Goal: Task Accomplishment & Management: Manage account settings

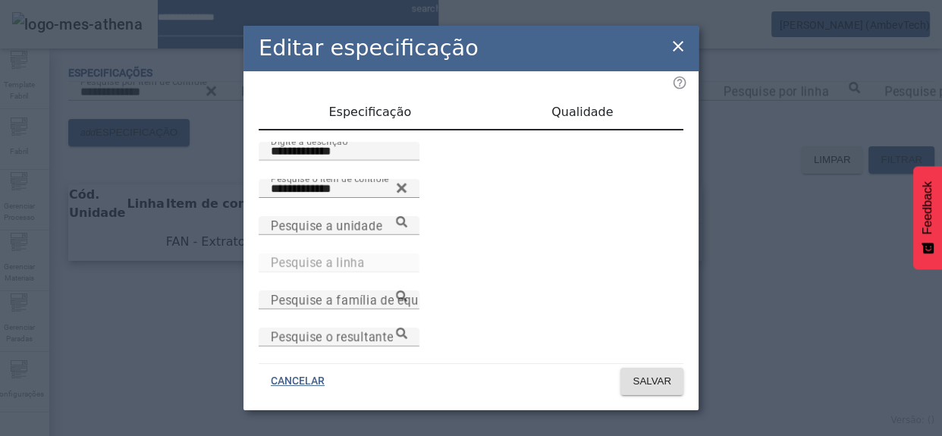
scroll to position [142, 0]
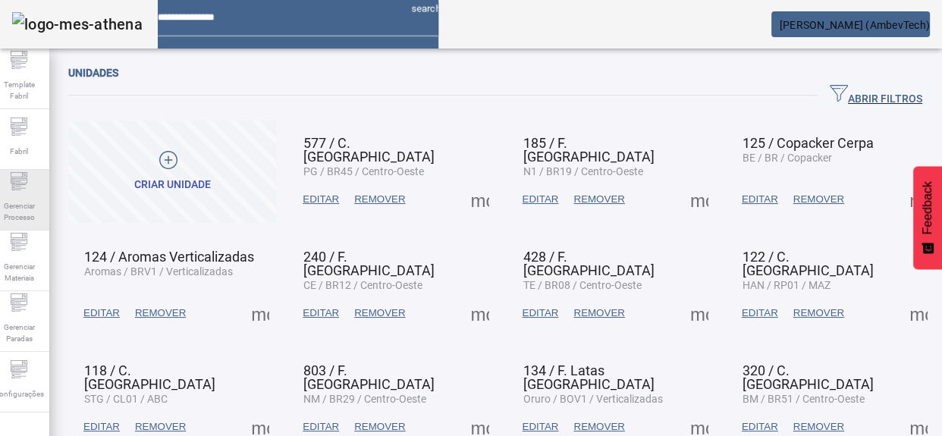
click at [36, 197] on span "Gerenciar Processo" at bounding box center [18, 212] width 45 height 32
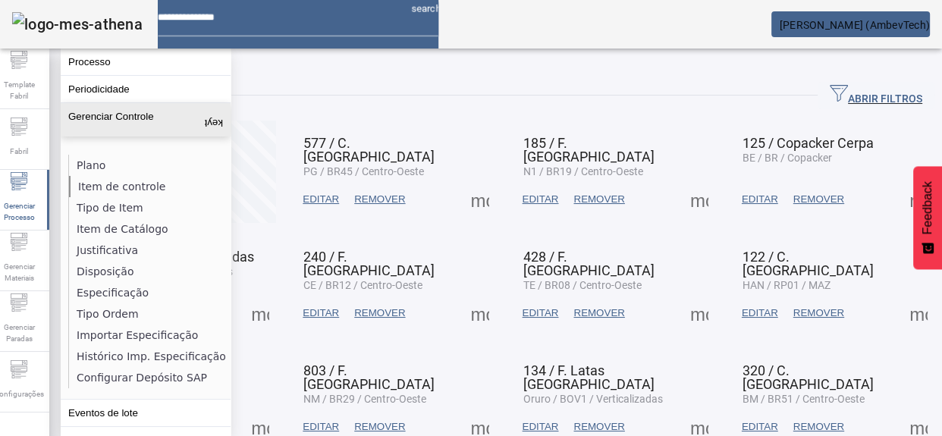
click at [108, 187] on li "Item de controle" at bounding box center [149, 186] width 161 height 21
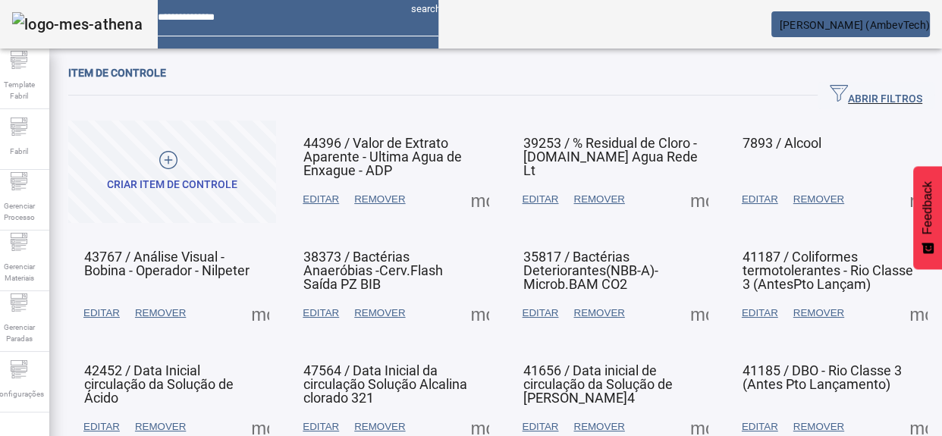
click at [309, 205] on span "EDITAR" at bounding box center [320, 199] width 36 height 15
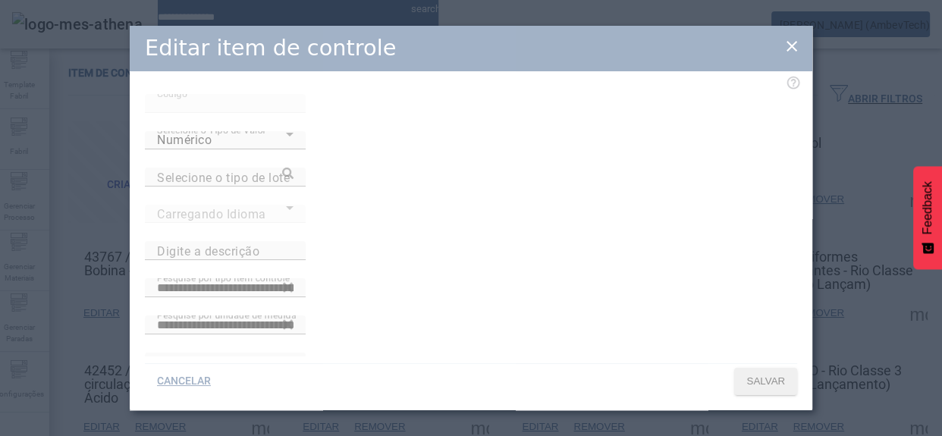
type input "**********"
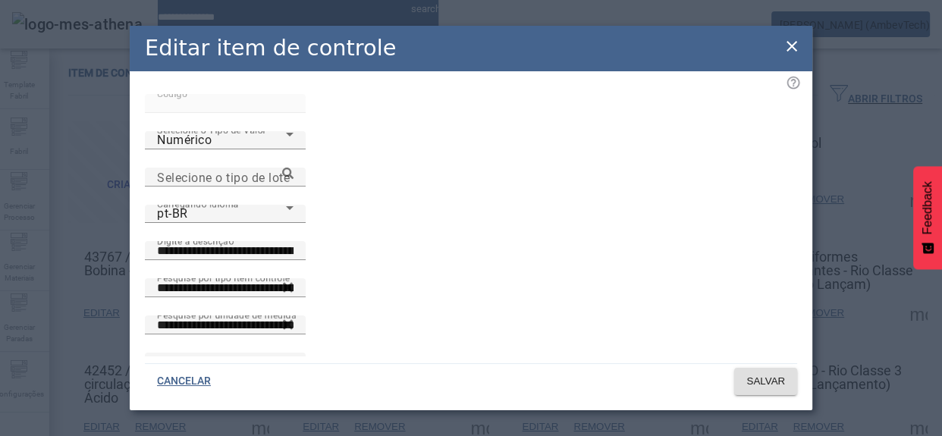
scroll to position [17, 0]
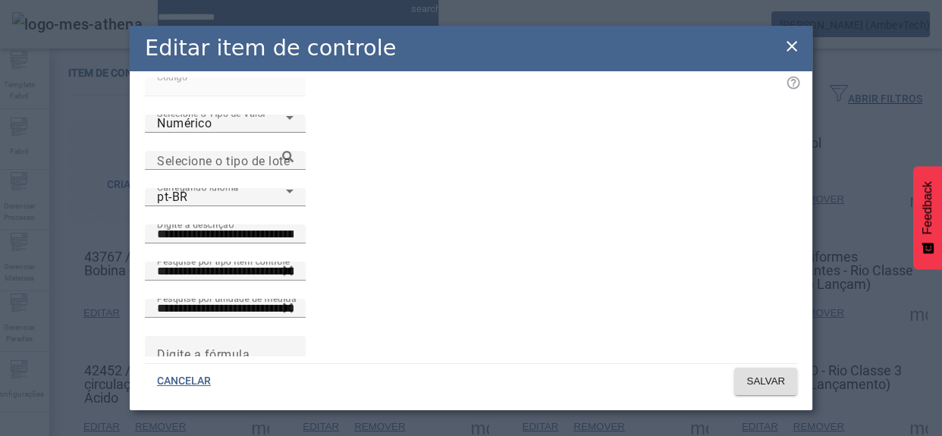
click at [788, 49] on icon at bounding box center [791, 46] width 11 height 11
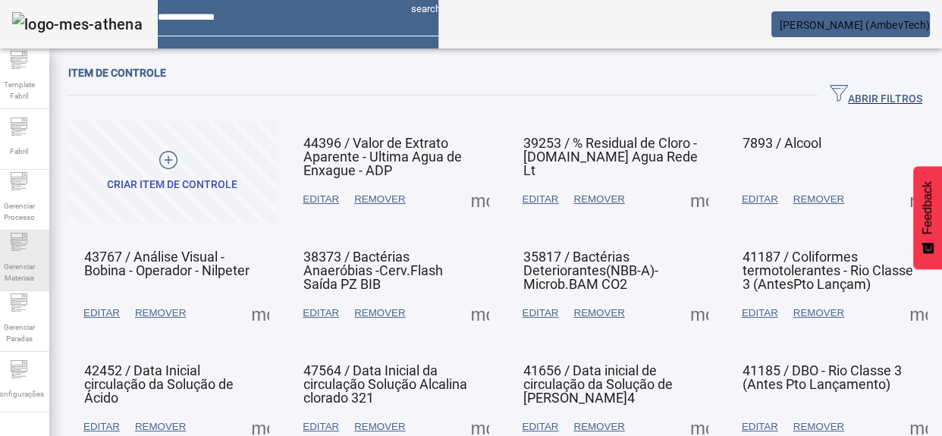
click at [17, 252] on div "Gerenciar Materiais" at bounding box center [19, 260] width 61 height 61
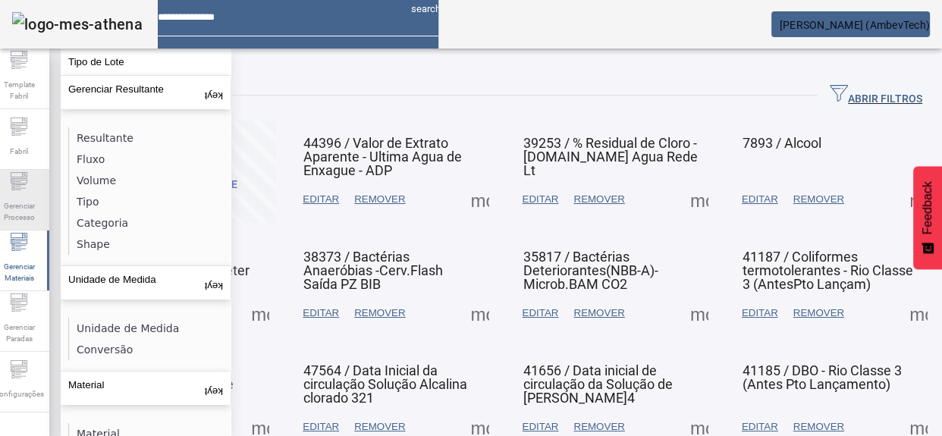
click at [22, 190] on icon at bounding box center [19, 181] width 18 height 18
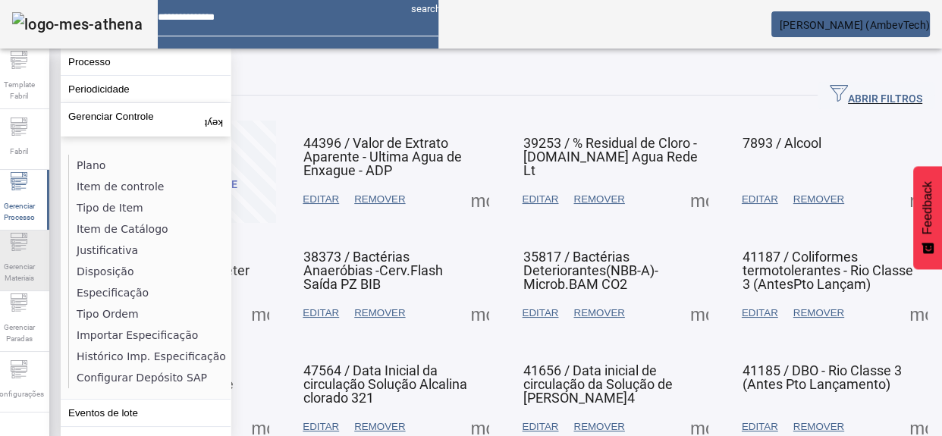
click at [26, 249] on icon at bounding box center [20, 249] width 11 height 1
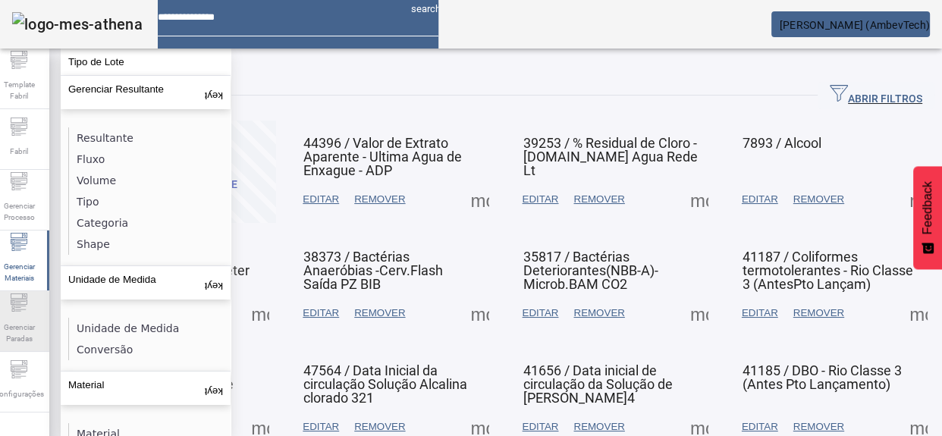
click at [37, 330] on span "Gerenciar Paradas" at bounding box center [18, 333] width 45 height 32
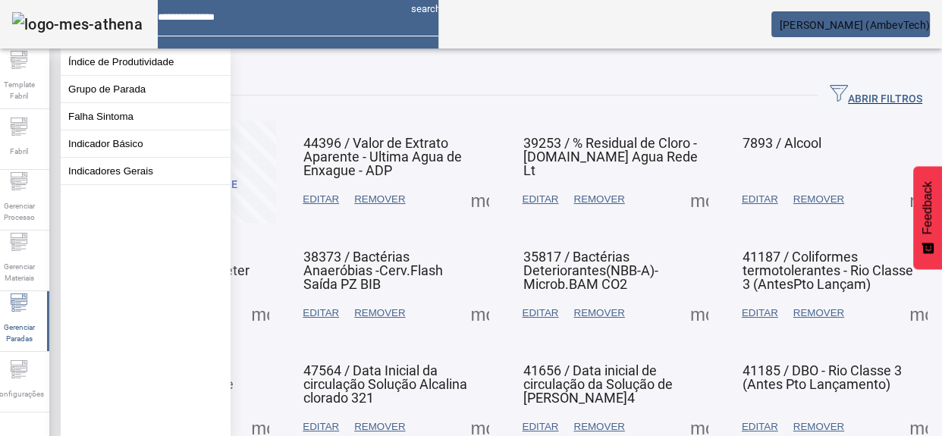
click at [263, 121] on span at bounding box center [172, 172] width 208 height 102
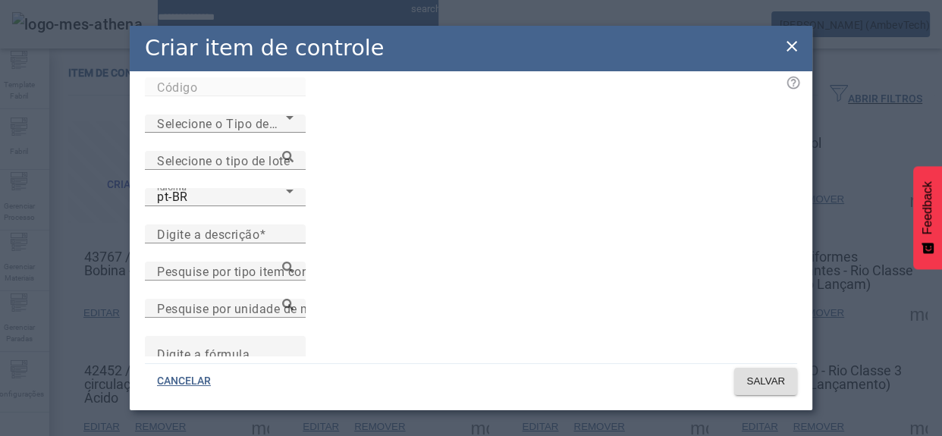
click at [785, 45] on icon at bounding box center [791, 46] width 18 height 18
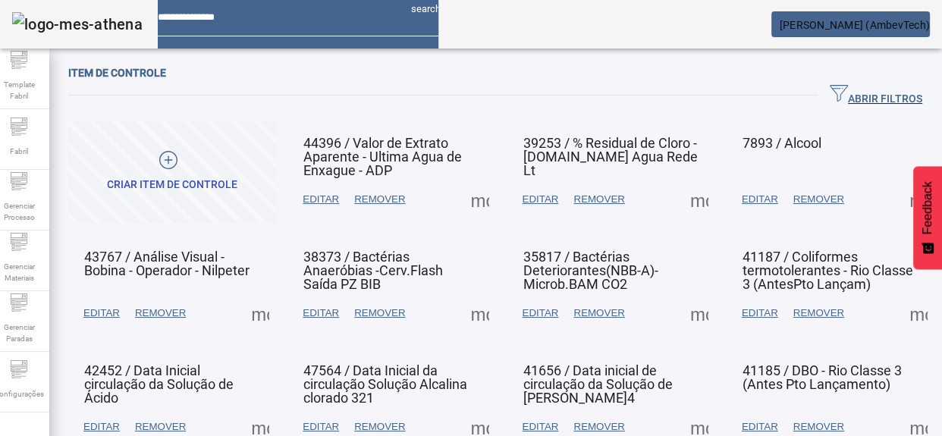
click at [193, 183] on div "Criar item de controle" at bounding box center [172, 184] width 130 height 15
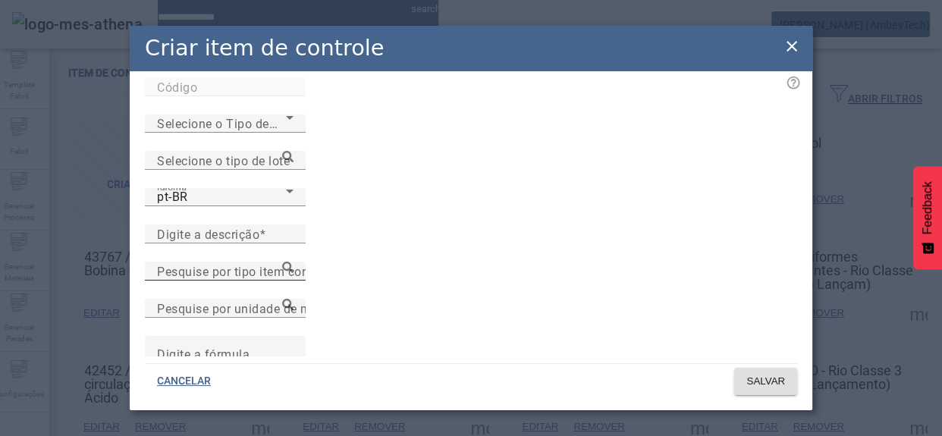
scroll to position [0, 0]
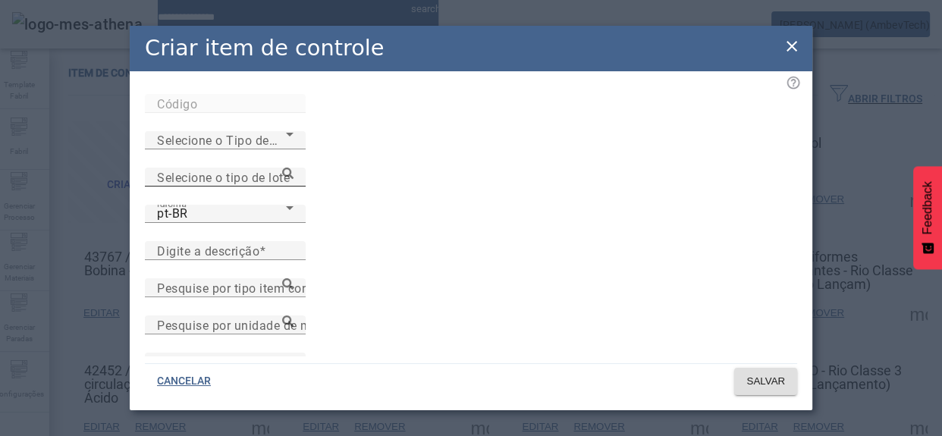
click at [293, 168] on icon at bounding box center [287, 173] width 11 height 11
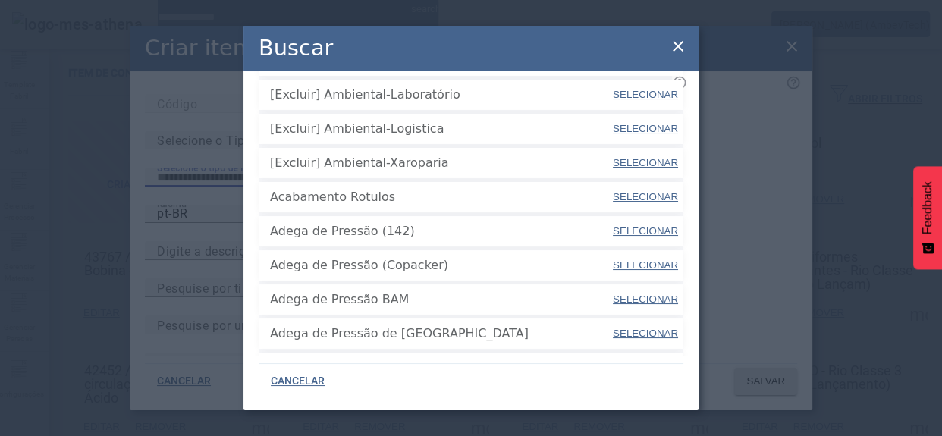
scroll to position [137, 0]
click at [674, 46] on icon at bounding box center [678, 46] width 18 height 18
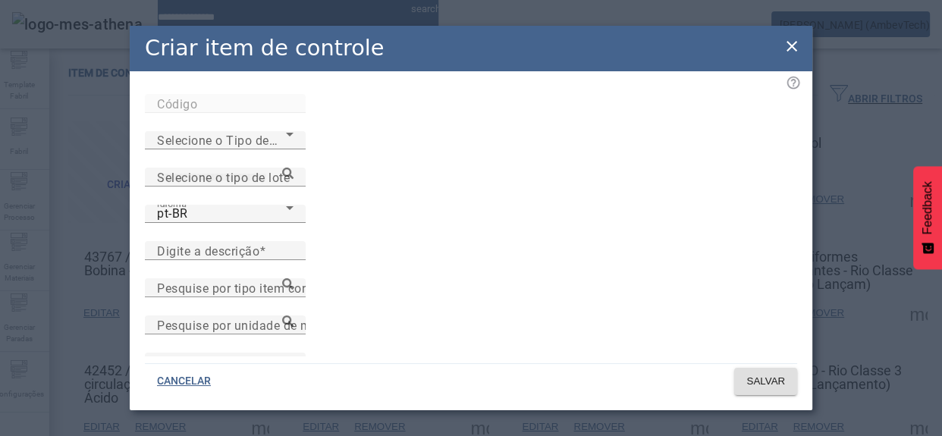
scroll to position [17, 0]
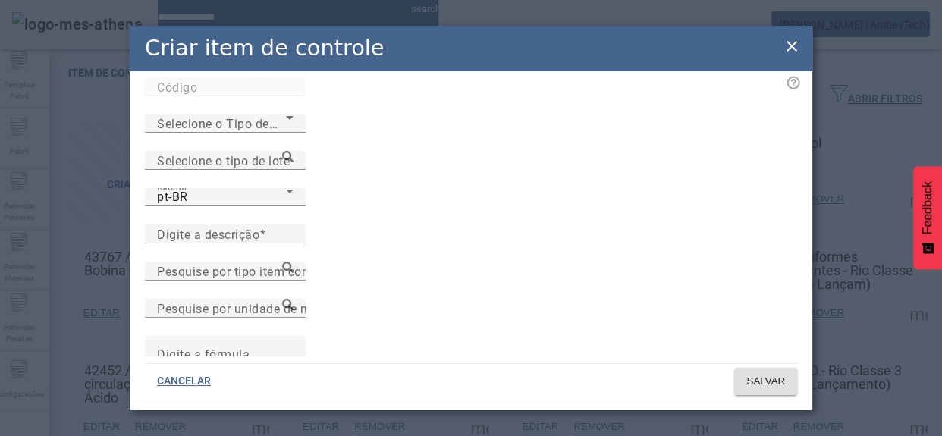
click at [793, 44] on icon at bounding box center [791, 46] width 11 height 11
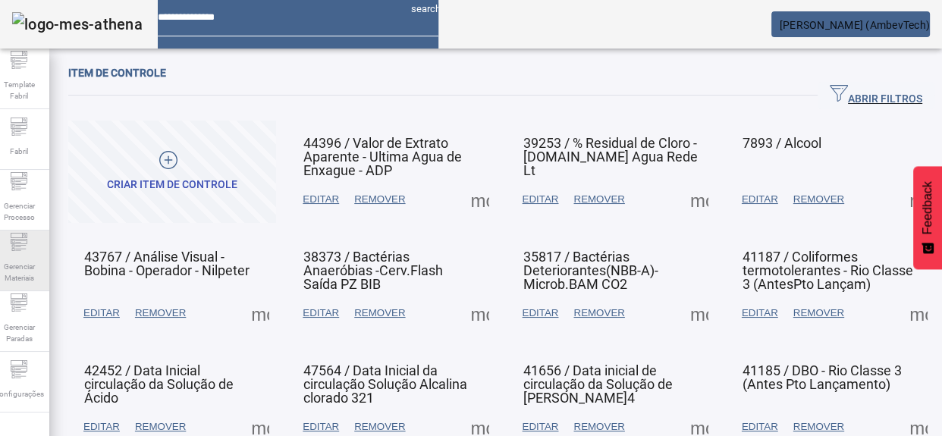
click at [14, 234] on div "Gerenciar Materiais" at bounding box center [19, 260] width 61 height 61
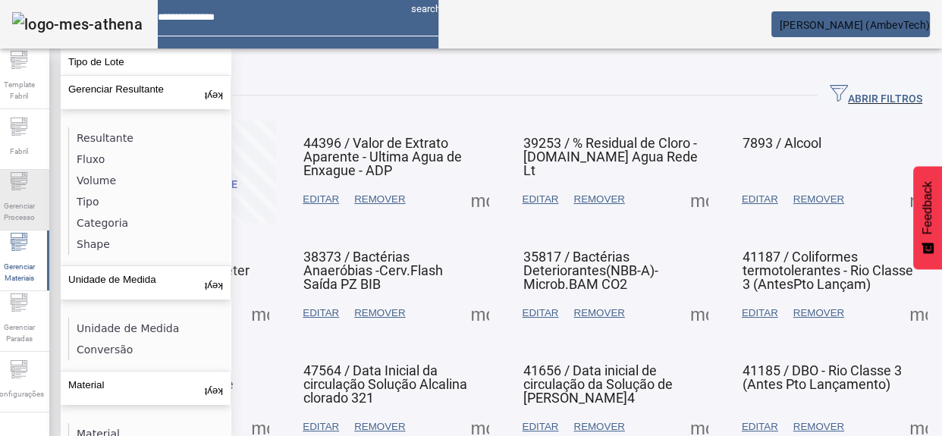
click at [35, 197] on span "Gerenciar Processo" at bounding box center [18, 212] width 45 height 32
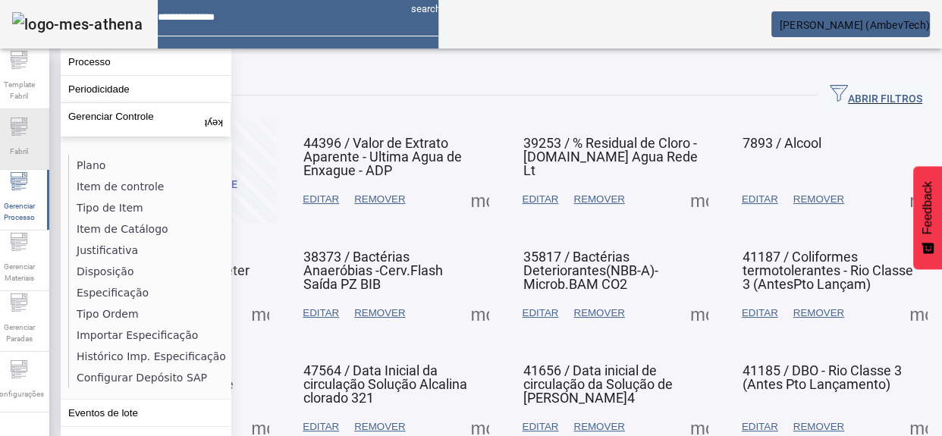
click at [27, 127] on icon at bounding box center [19, 125] width 17 height 5
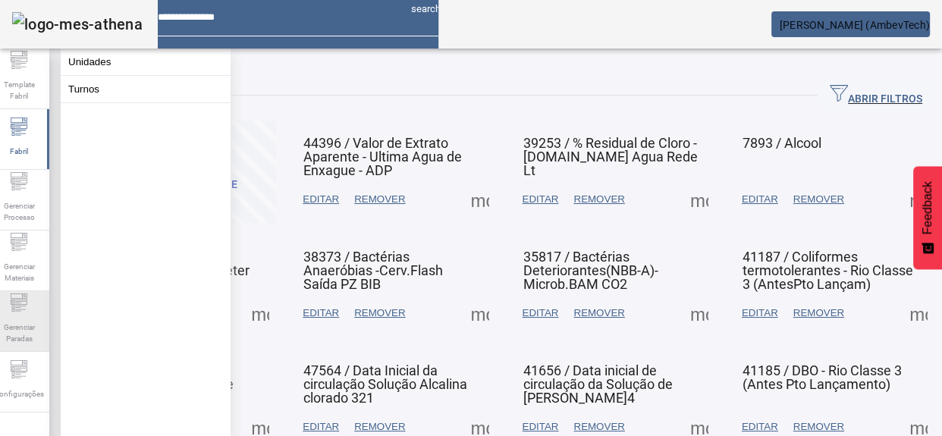
click at [23, 332] on span "Gerenciar Paradas" at bounding box center [18, 333] width 45 height 32
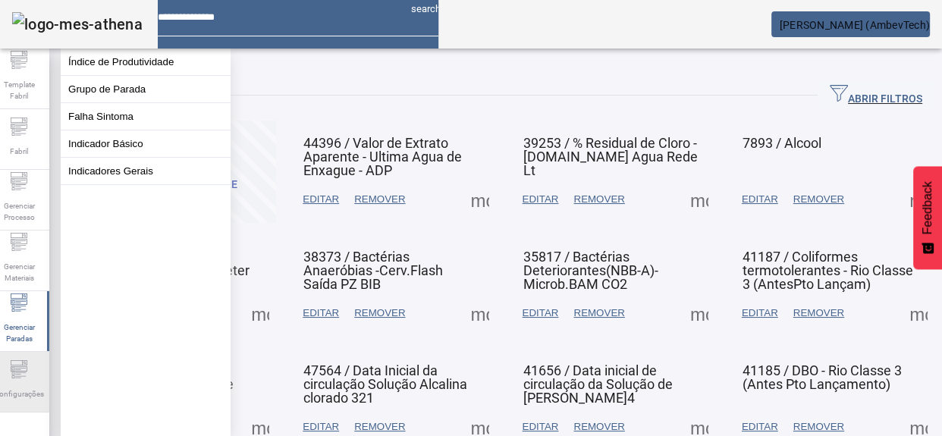
drag, startPoint x: 18, startPoint y: 389, endPoint x: 24, endPoint y: 356, distance: 33.9
click at [19, 387] on span "Configurações" at bounding box center [18, 394] width 59 height 20
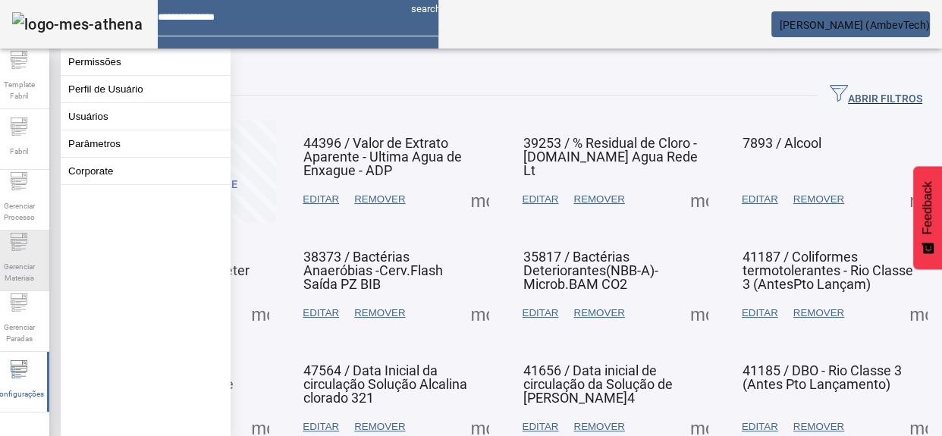
click at [24, 278] on span "Gerenciar Materiais" at bounding box center [18, 272] width 45 height 32
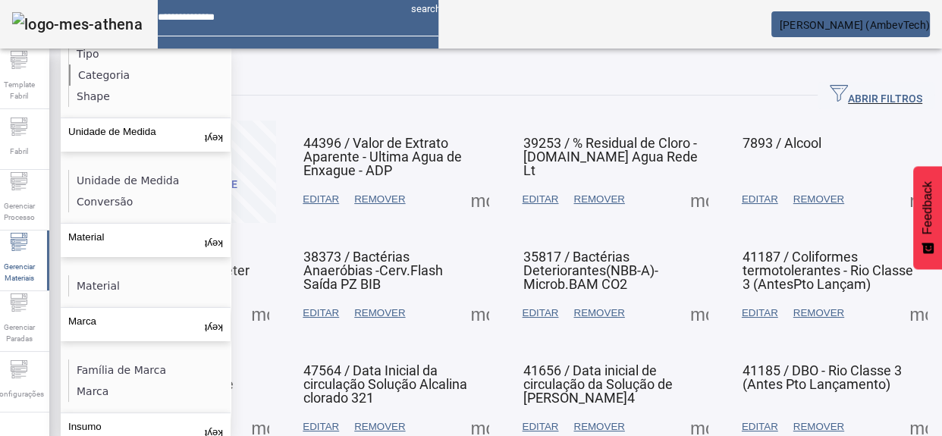
scroll to position [188, 0]
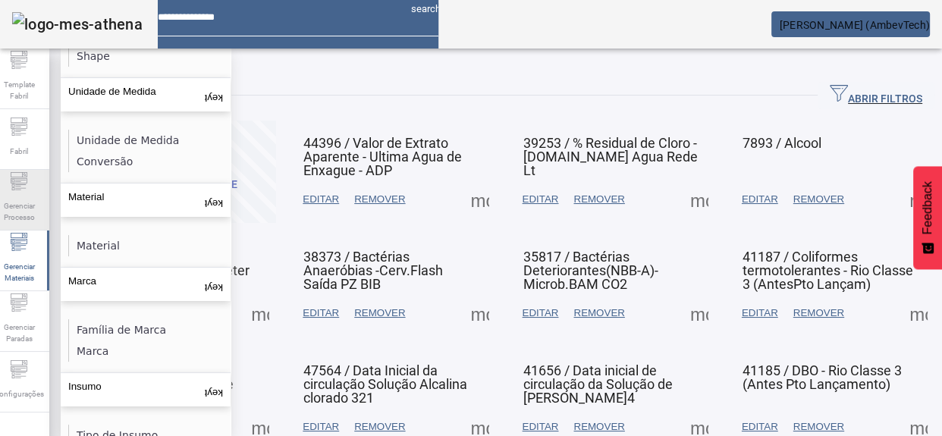
click at [26, 185] on icon at bounding box center [19, 181] width 18 height 18
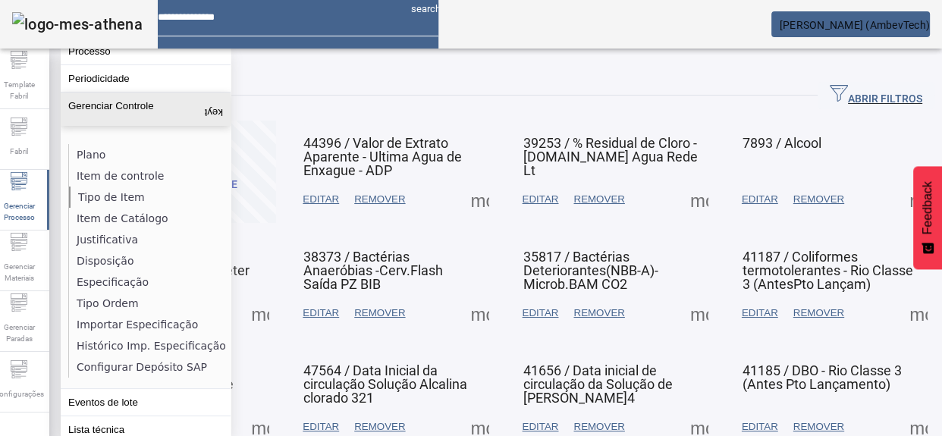
scroll to position [0, 0]
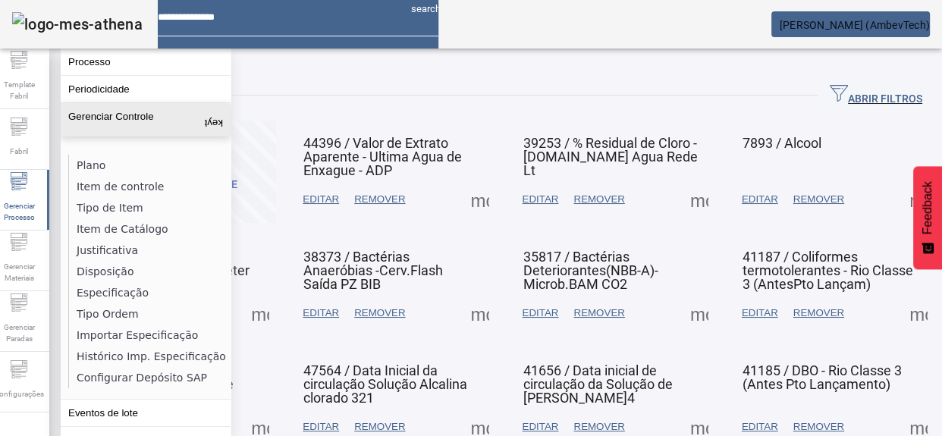
click at [180, 119] on button "Gerenciar Controle keyboard_arrow_up" at bounding box center [146, 119] width 170 height 33
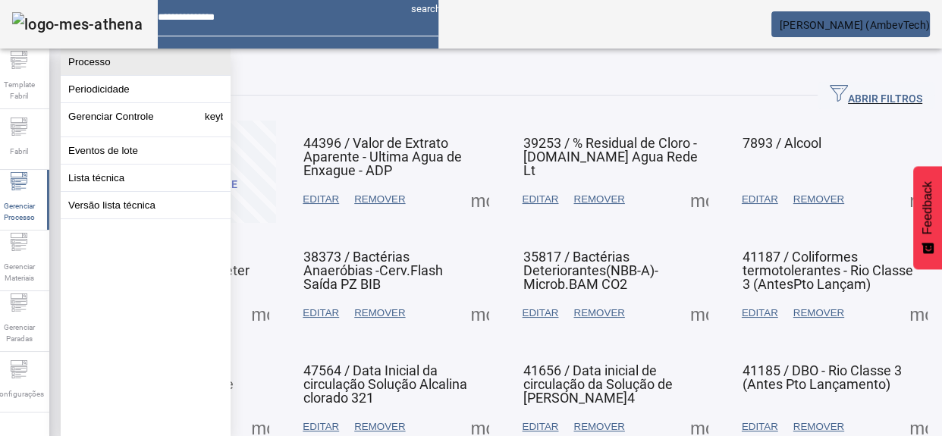
click at [127, 65] on button "Processo" at bounding box center [146, 62] width 170 height 27
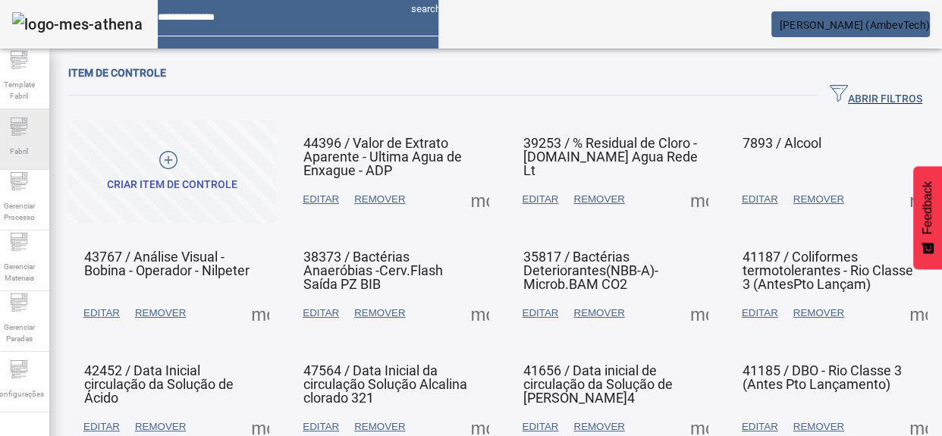
click at [10, 139] on div "Fabril" at bounding box center [19, 139] width 61 height 61
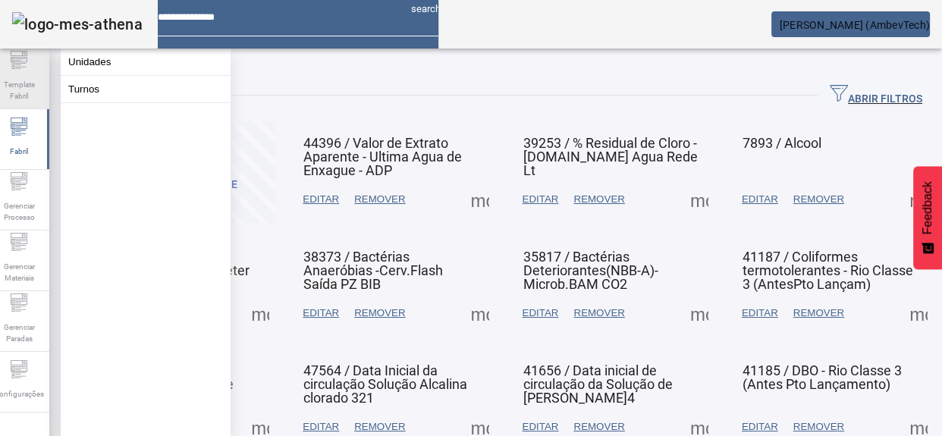
click at [22, 87] on span "Template Fabril" at bounding box center [18, 90] width 45 height 32
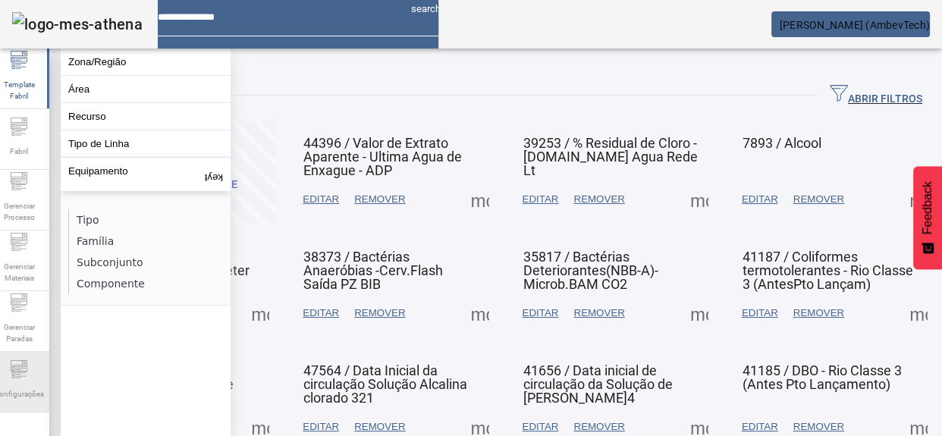
click at [28, 388] on span "Configurações" at bounding box center [18, 394] width 59 height 20
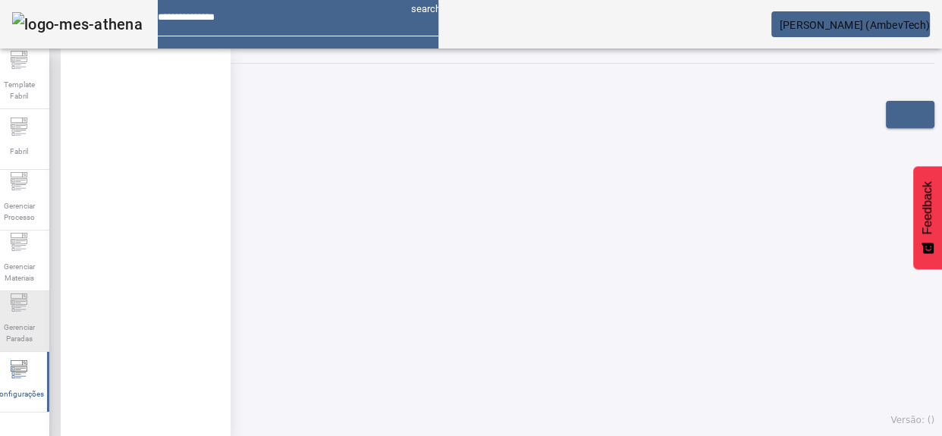
click at [30, 331] on span "Gerenciar Paradas" at bounding box center [18, 333] width 45 height 32
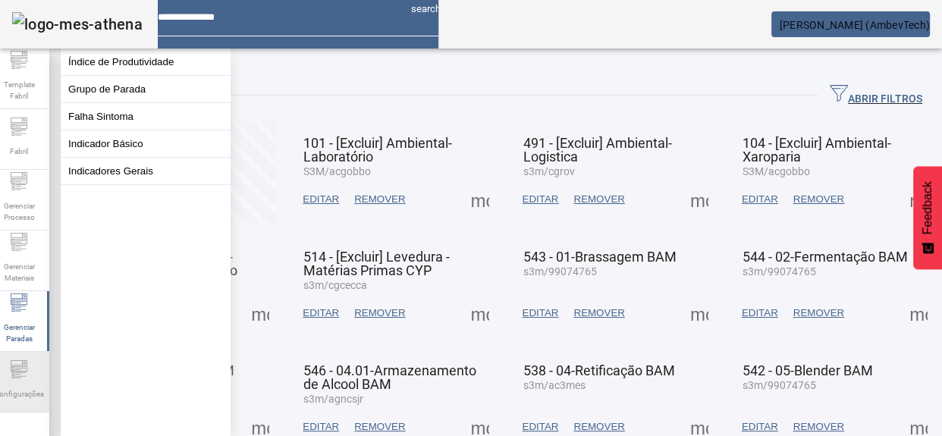
click at [27, 365] on icon at bounding box center [19, 362] width 17 height 5
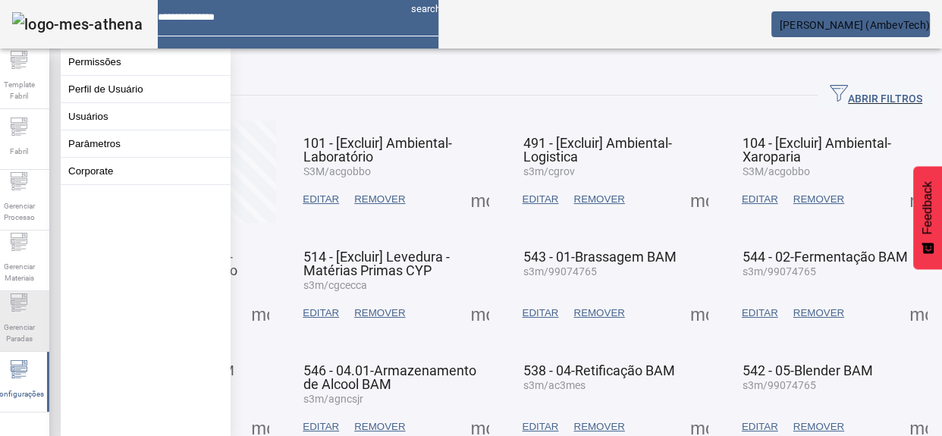
click at [22, 337] on span "Gerenciar Paradas" at bounding box center [18, 333] width 45 height 32
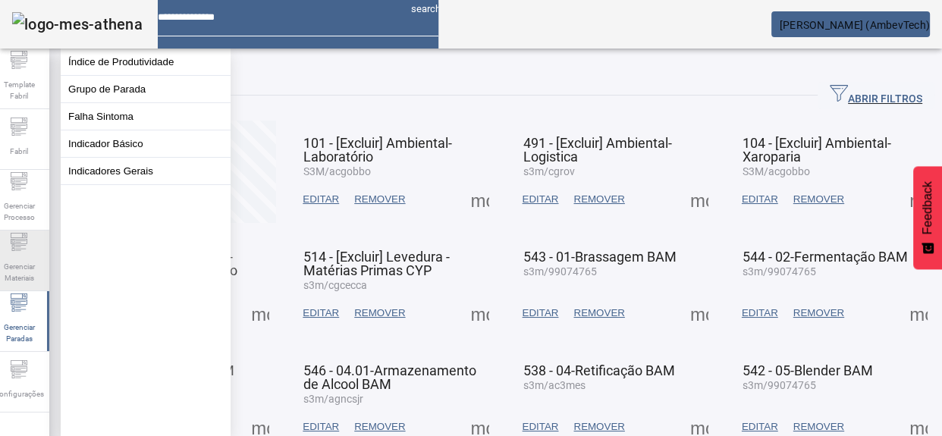
click at [13, 248] on div "Gerenciar Materiais" at bounding box center [19, 260] width 61 height 61
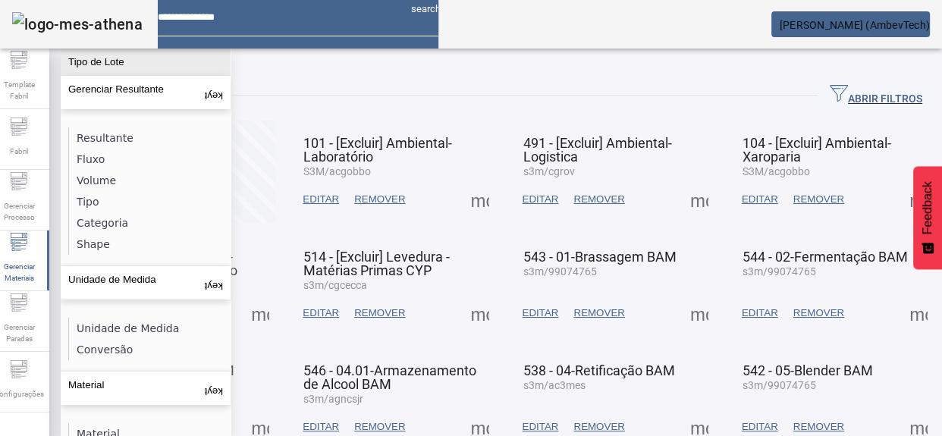
click at [112, 61] on button "Tipo de Lote" at bounding box center [146, 62] width 170 height 27
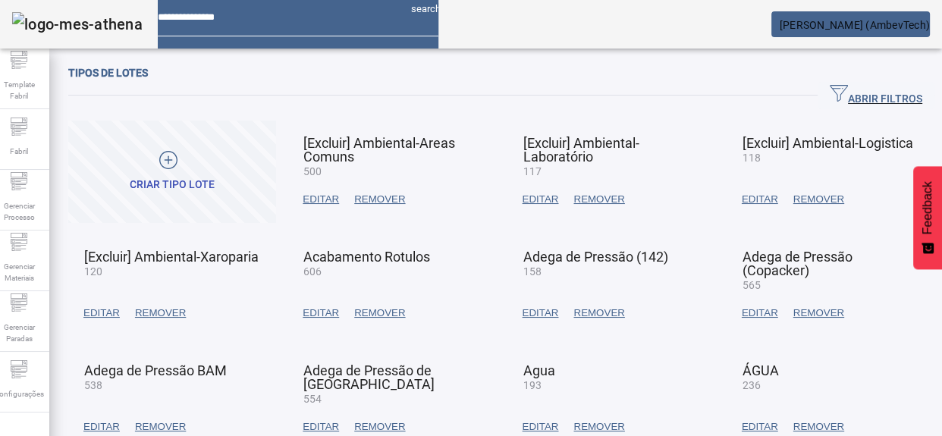
click at [128, 205] on span at bounding box center [172, 172] width 208 height 102
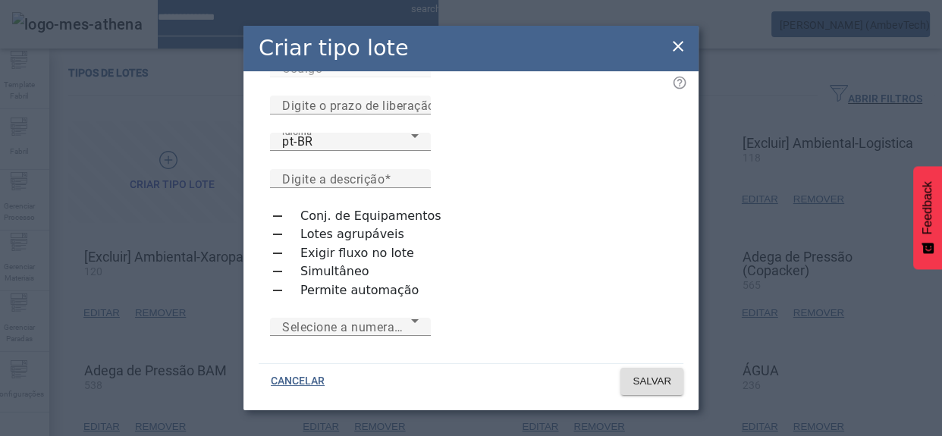
scroll to position [86, 0]
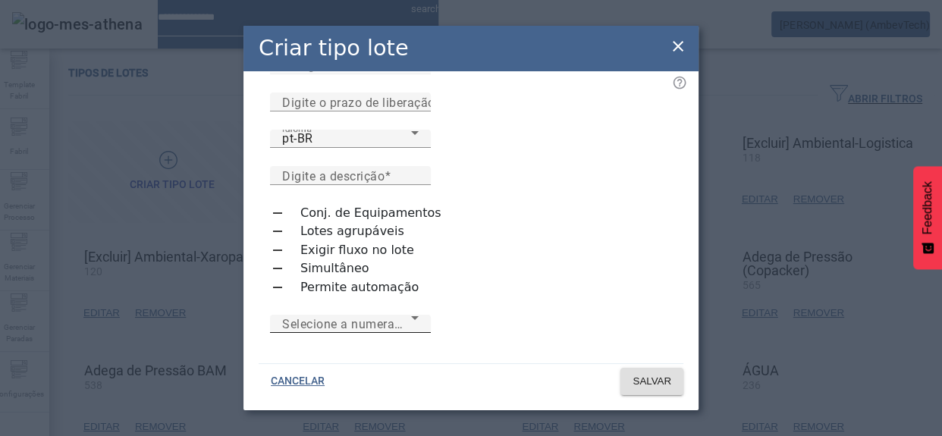
click at [387, 315] on span "Selecione a numeração" at bounding box center [346, 324] width 129 height 18
click at [391, 435] on div at bounding box center [471, 436] width 942 height 0
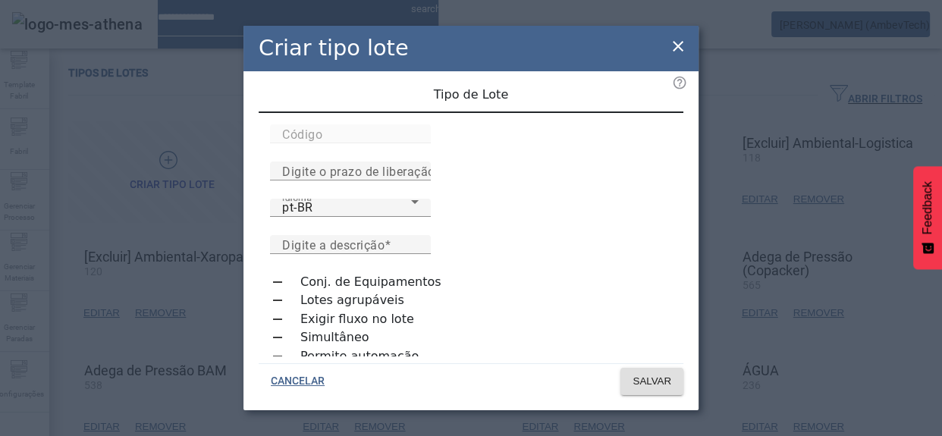
scroll to position [0, 0]
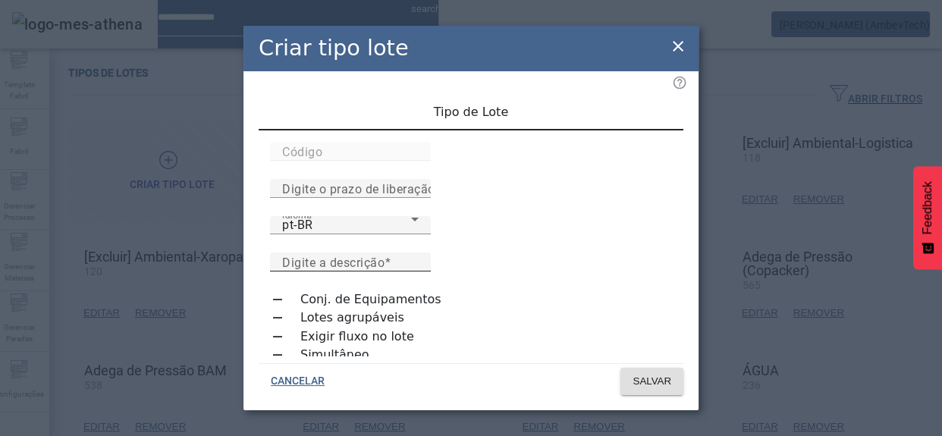
click at [418, 253] on input "Digite a descrição" at bounding box center [350, 262] width 136 height 18
click at [435, 181] on mat-label "Digite o prazo de liberação" at bounding box center [358, 188] width 153 height 14
click at [418, 180] on input "Digite o prazo de liberação" at bounding box center [350, 189] width 136 height 18
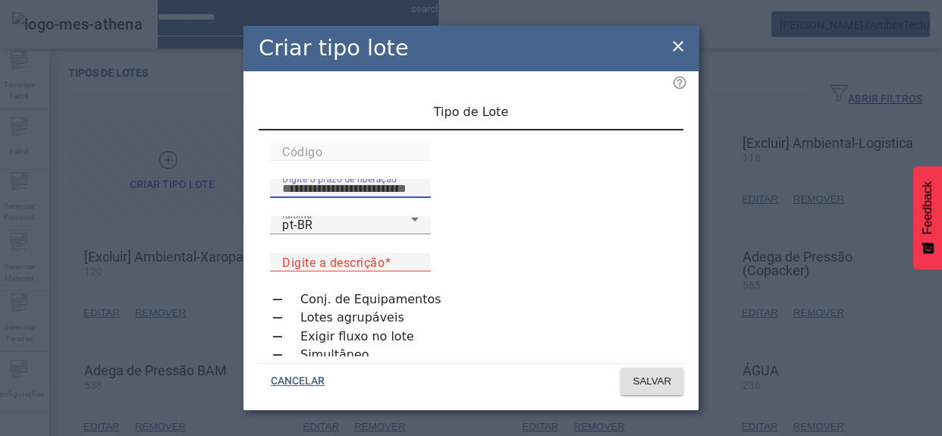
click at [678, 42] on icon at bounding box center [678, 46] width 18 height 18
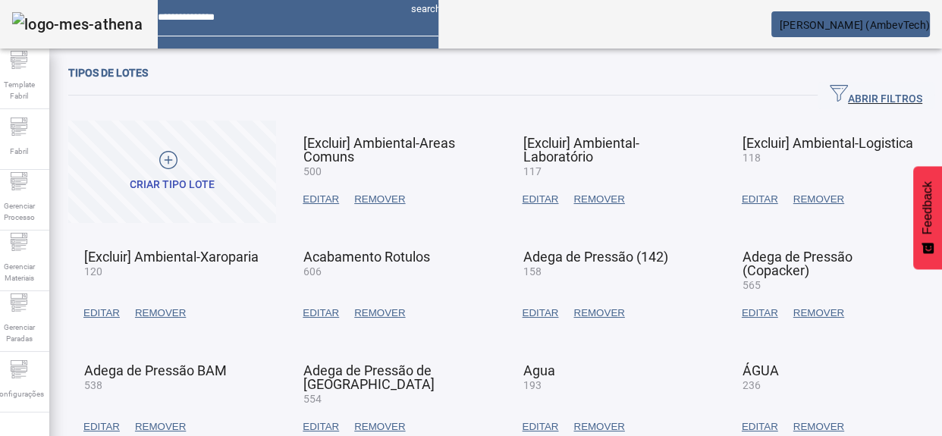
click at [325, 199] on span "EDITAR" at bounding box center [320, 199] width 36 height 15
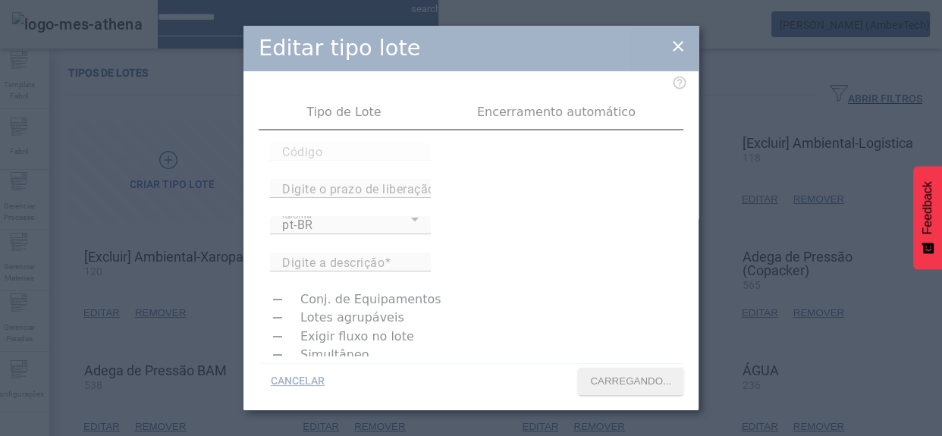
type input "***"
type input "**"
type input "**********"
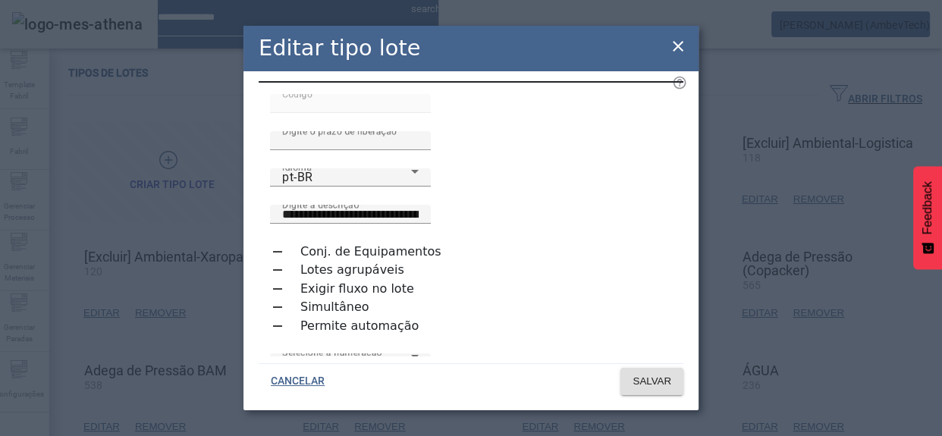
scroll to position [68, 0]
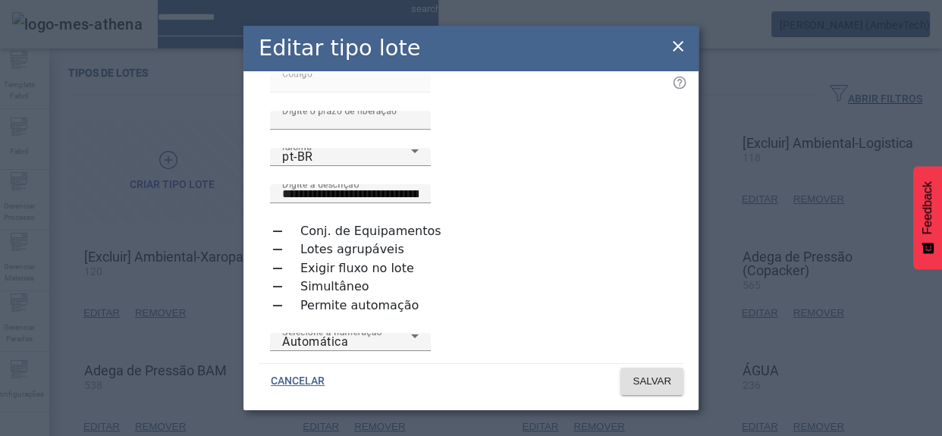
click at [678, 45] on icon at bounding box center [677, 46] width 11 height 11
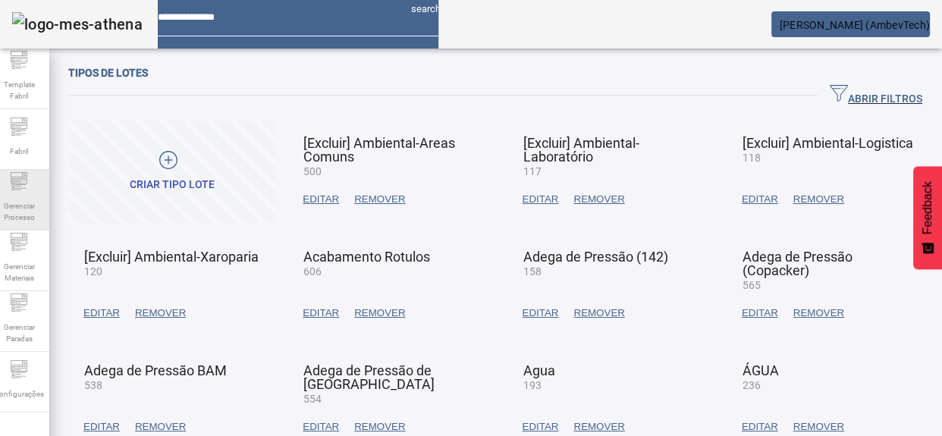
click at [42, 208] on span "Gerenciar Processo" at bounding box center [18, 212] width 45 height 32
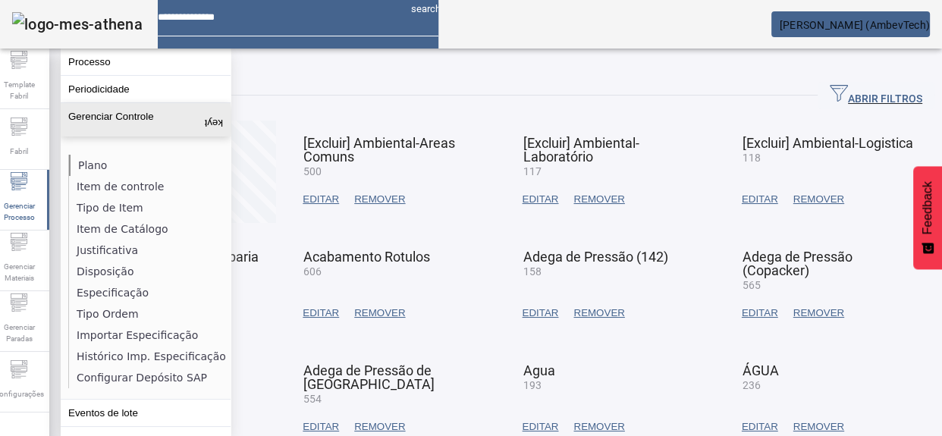
click at [94, 159] on li "Plano" at bounding box center [149, 165] width 161 height 21
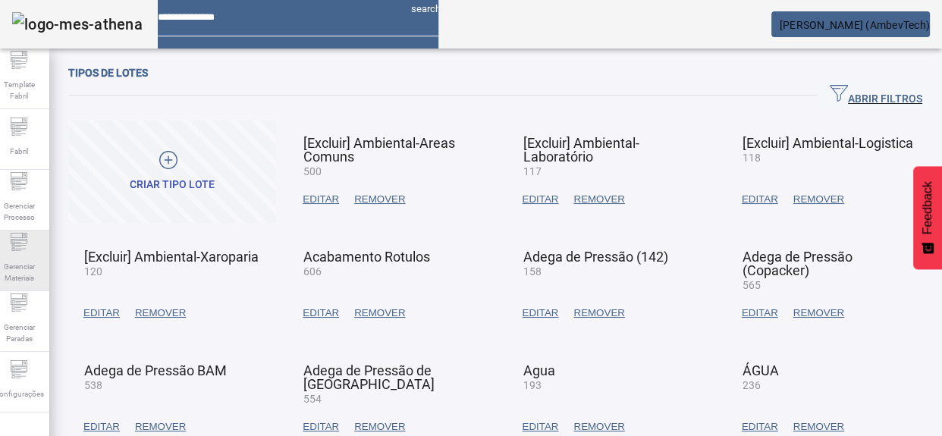
click at [15, 249] on div "Gerenciar Materiais" at bounding box center [19, 260] width 61 height 61
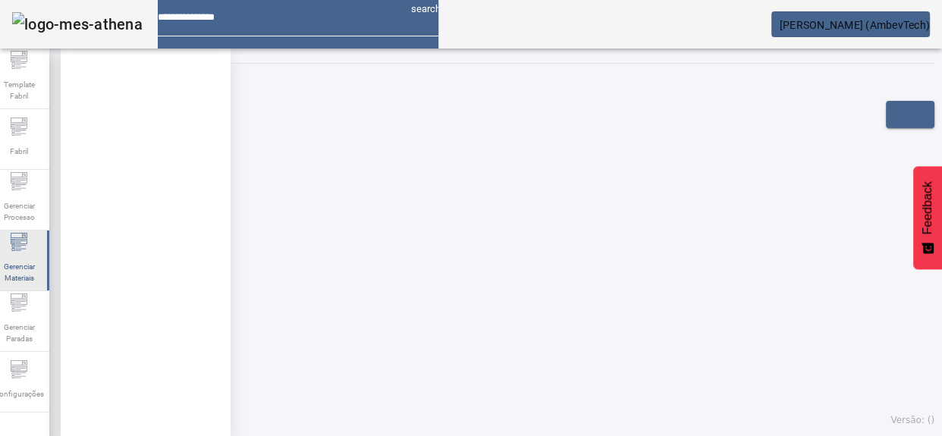
click at [7, 252] on div "Gerenciar Materiais" at bounding box center [19, 260] width 61 height 61
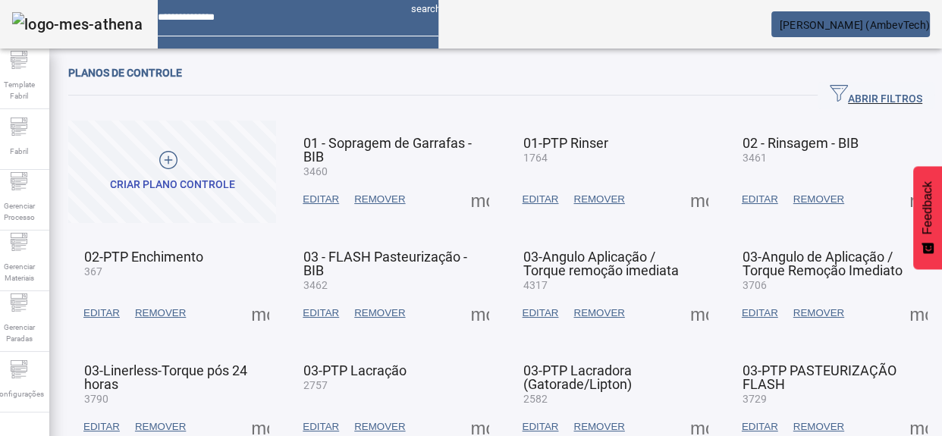
click at [312, 192] on span "EDITAR" at bounding box center [320, 199] width 36 height 15
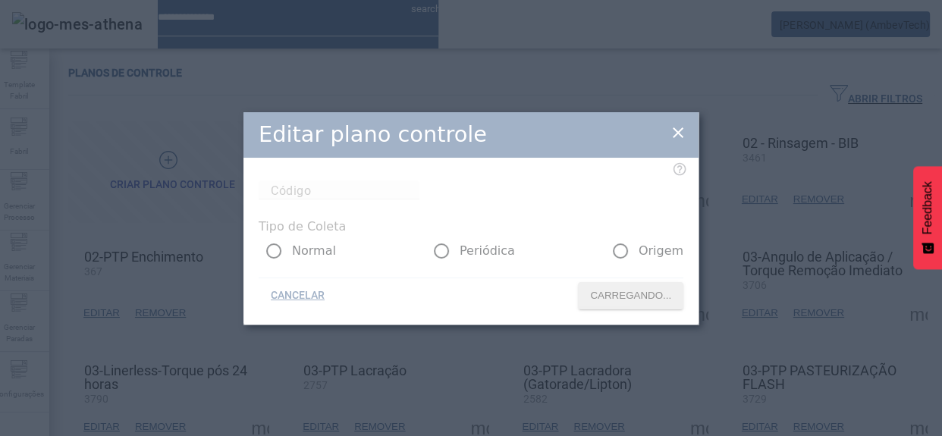
type input "****"
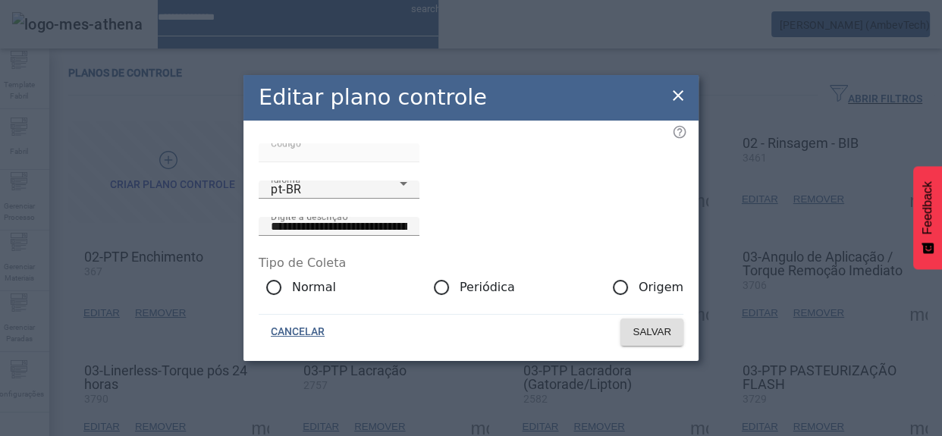
click at [681, 90] on icon at bounding box center [677, 95] width 11 height 11
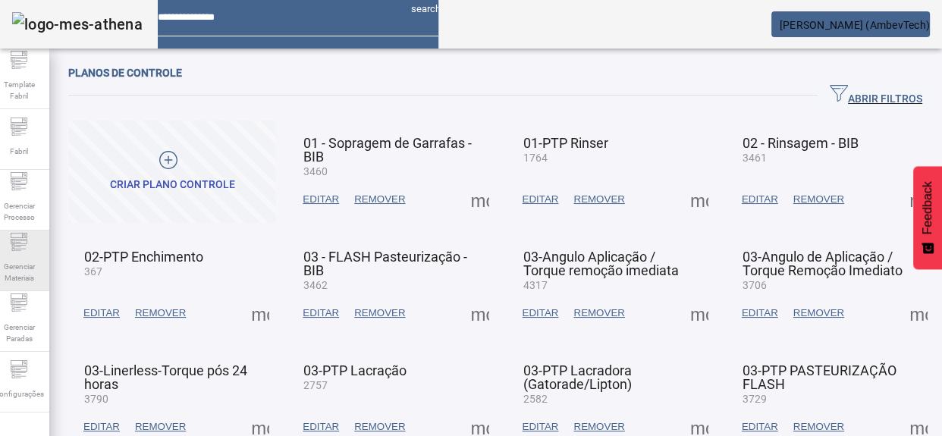
click at [13, 247] on div "Gerenciar Materiais" at bounding box center [19, 260] width 61 height 61
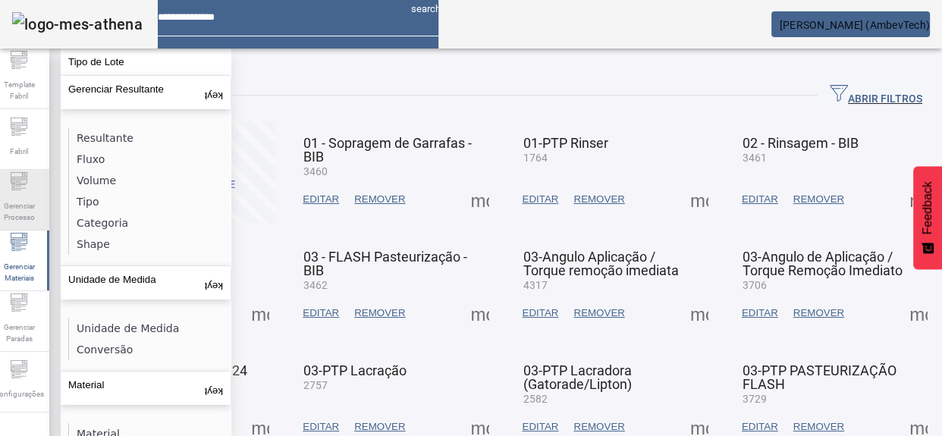
click at [12, 190] on div "Gerenciar Processo" at bounding box center [19, 200] width 61 height 61
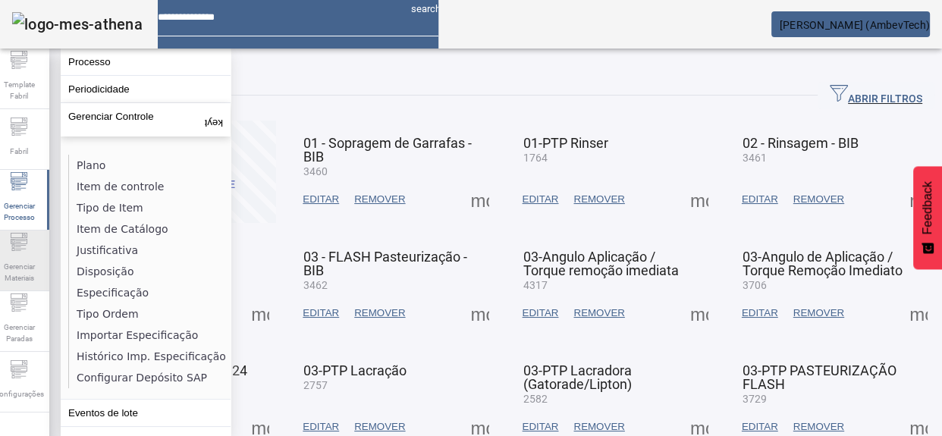
click at [14, 256] on span "Gerenciar Materiais" at bounding box center [18, 272] width 45 height 32
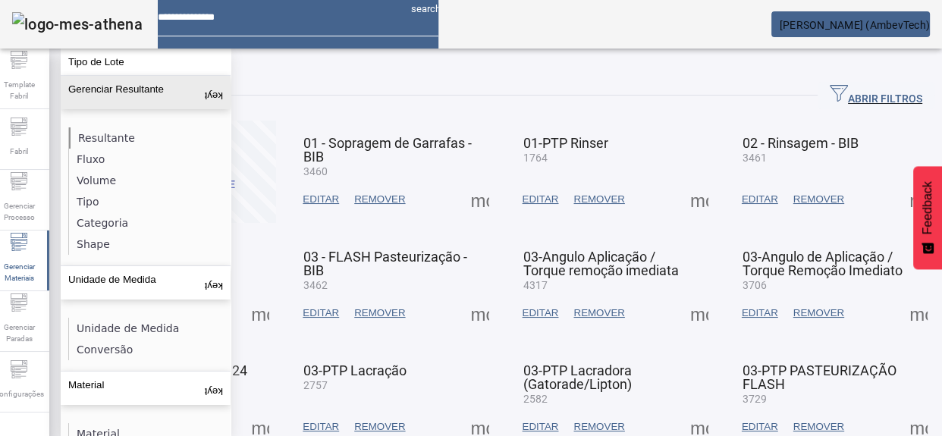
click at [86, 130] on li "Resultante" at bounding box center [149, 137] width 161 height 21
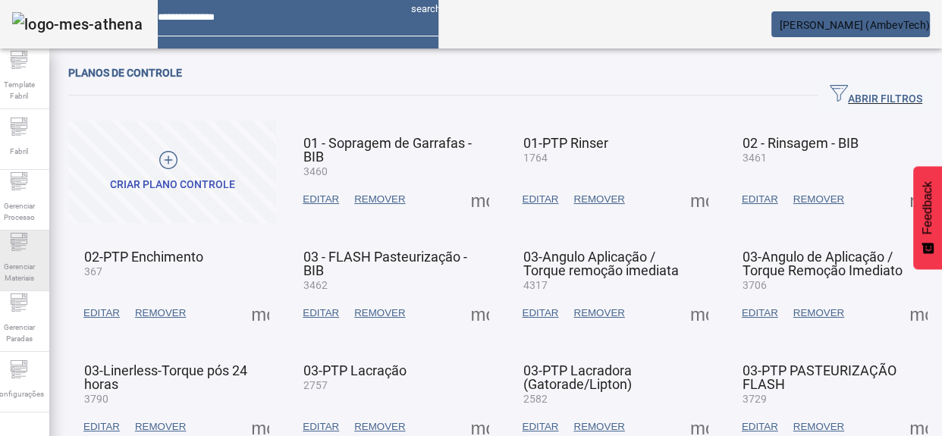
click at [15, 251] on div "Gerenciar Materiais" at bounding box center [19, 260] width 61 height 61
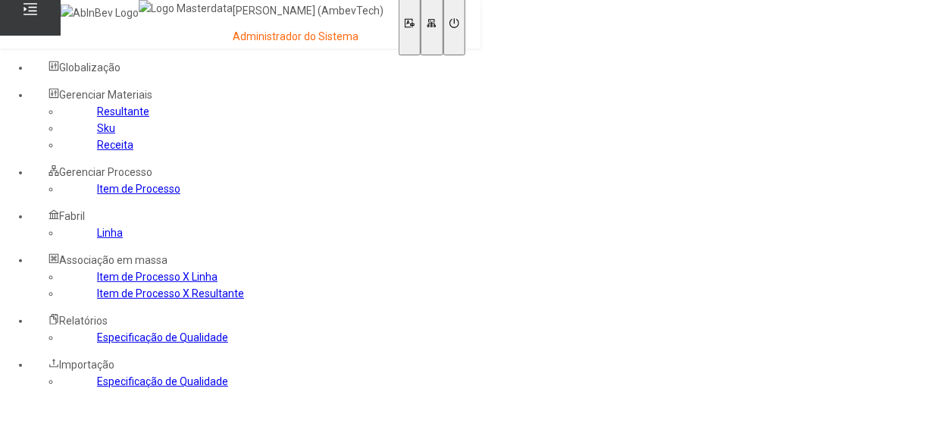
click at [97, 195] on link "Item de Processo" at bounding box center [138, 189] width 83 height 12
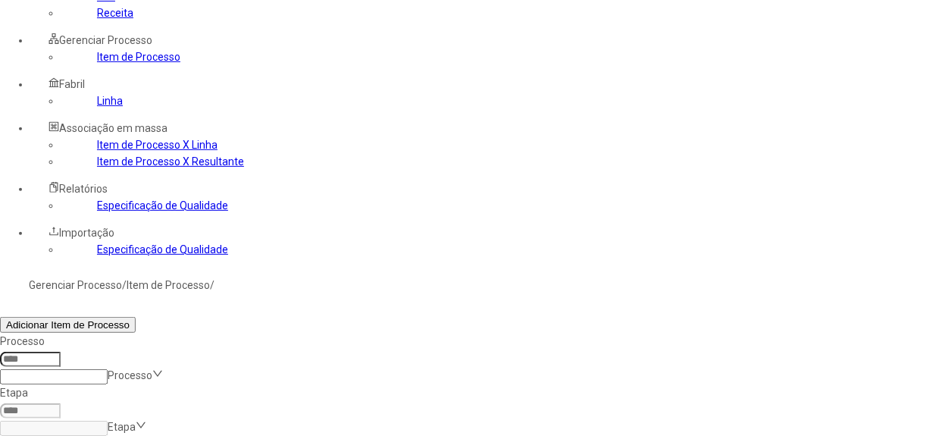
scroll to position [137, 0]
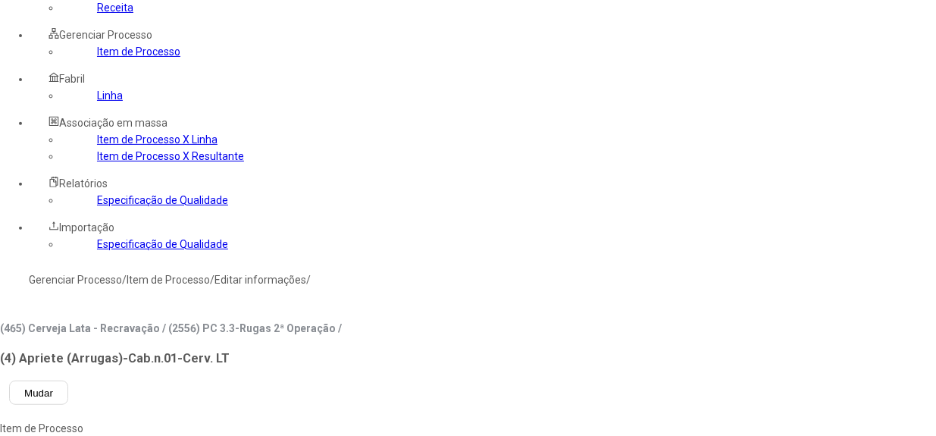
type input "****"
type input "*****"
drag, startPoint x: 271, startPoint y: 197, endPoint x: 324, endPoint y: 221, distance: 58.7
drag, startPoint x: 268, startPoint y: 242, endPoint x: 333, endPoint y: 265, distance: 68.6
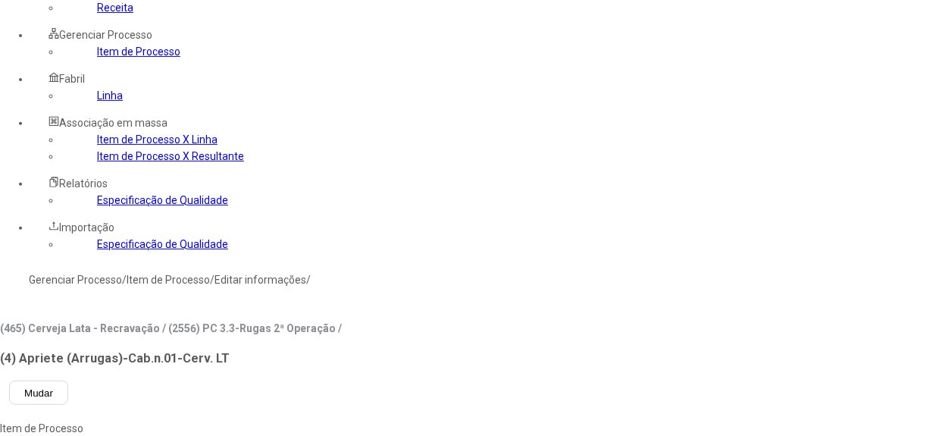
click at [101, 162] on link "Item de Processo X Resultante" at bounding box center [170, 156] width 147 height 12
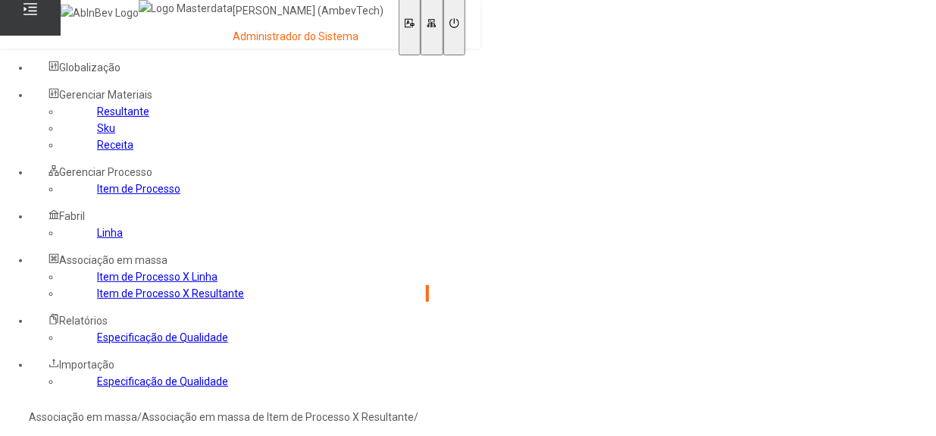
click at [102, 67] on span "Globalização" at bounding box center [89, 67] width 61 height 12
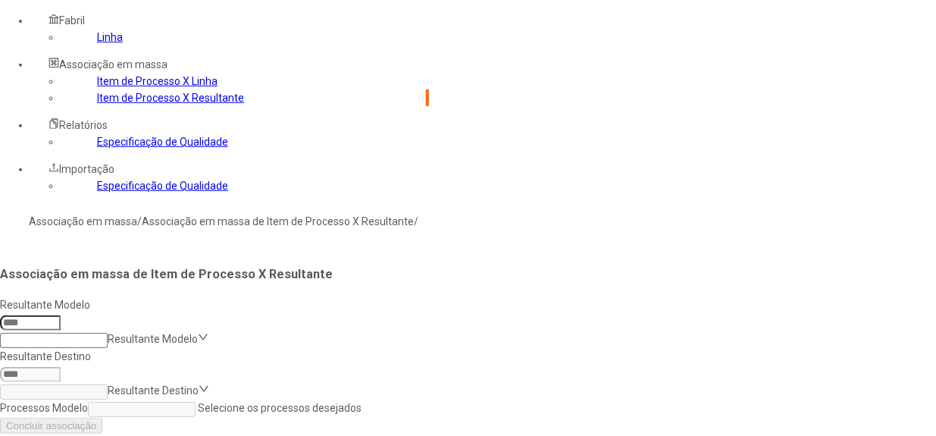
scroll to position [230, 0]
